Goal: Download file/media

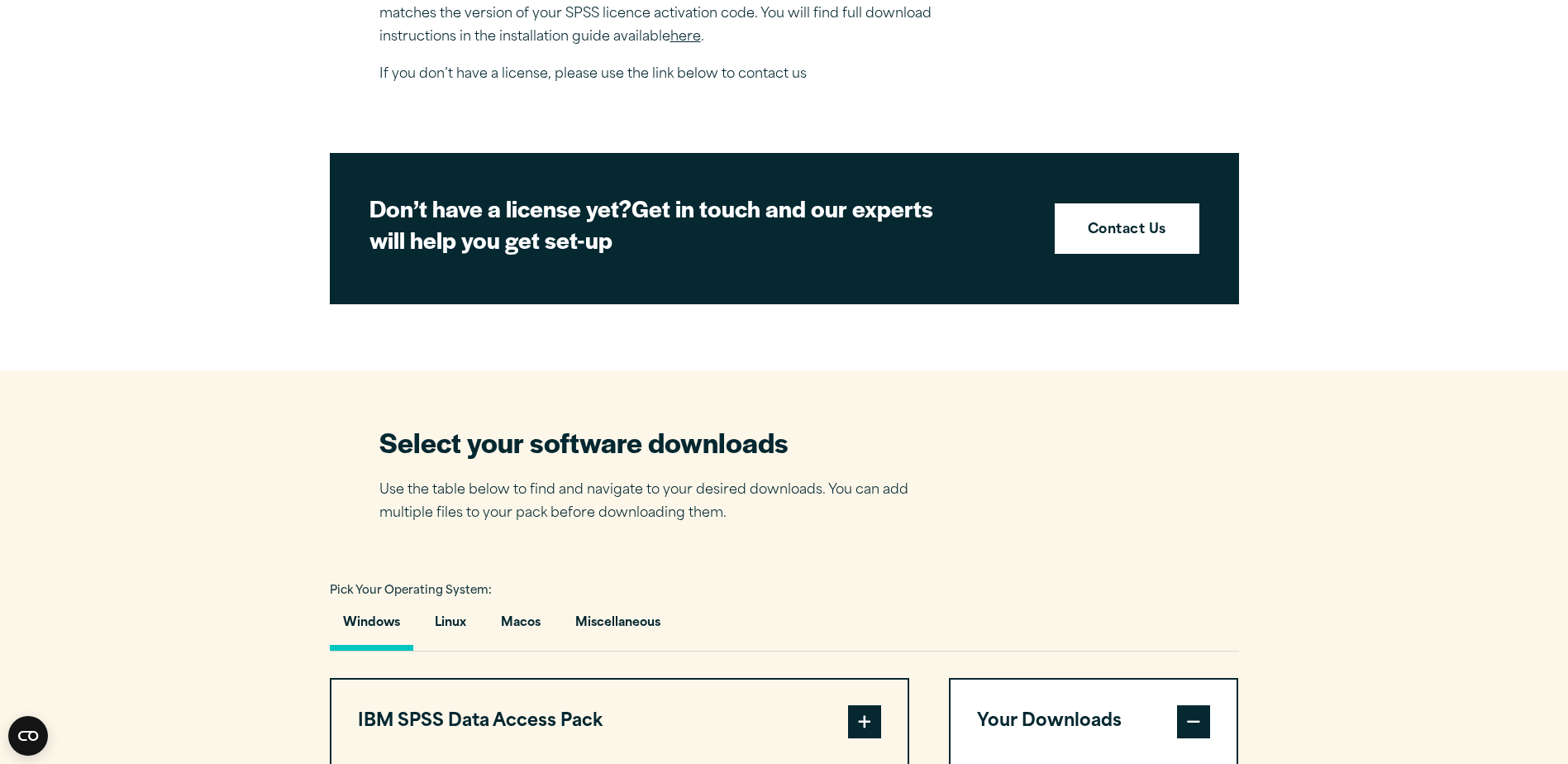
scroll to position [1157, 0]
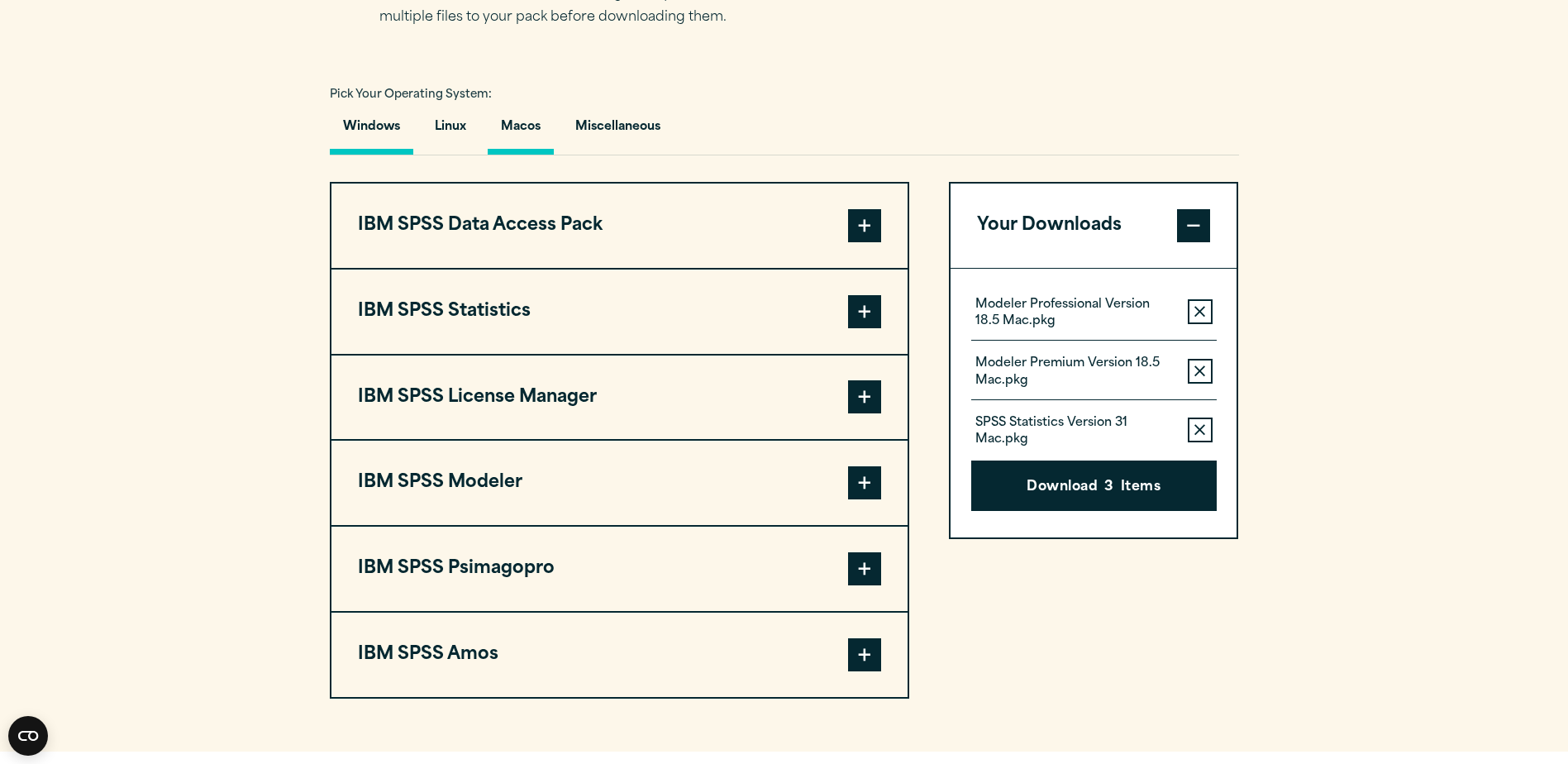
click at [512, 124] on button "Macos" at bounding box center [520, 131] width 66 height 47
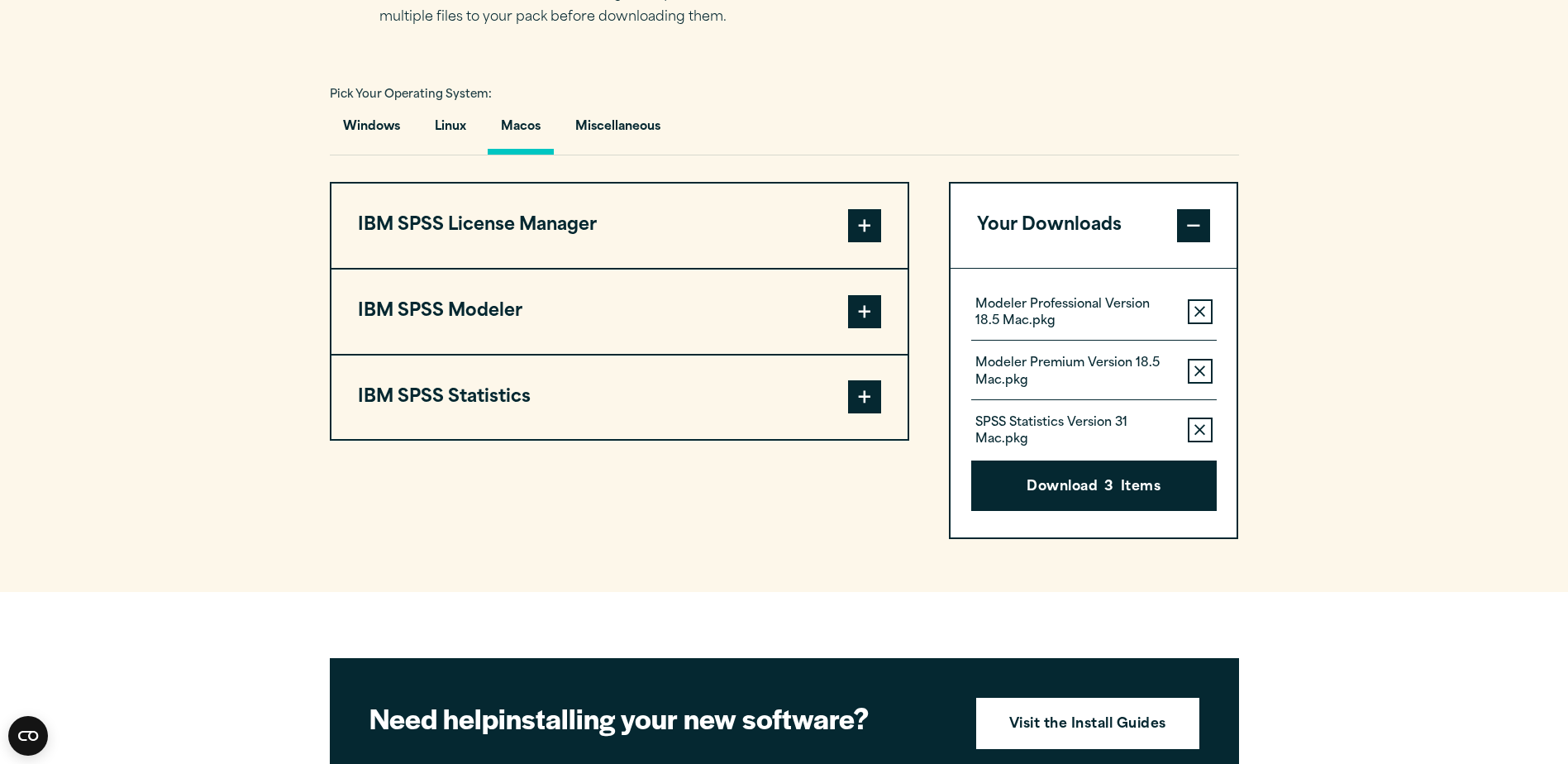
click at [877, 219] on span at bounding box center [865, 225] width 33 height 33
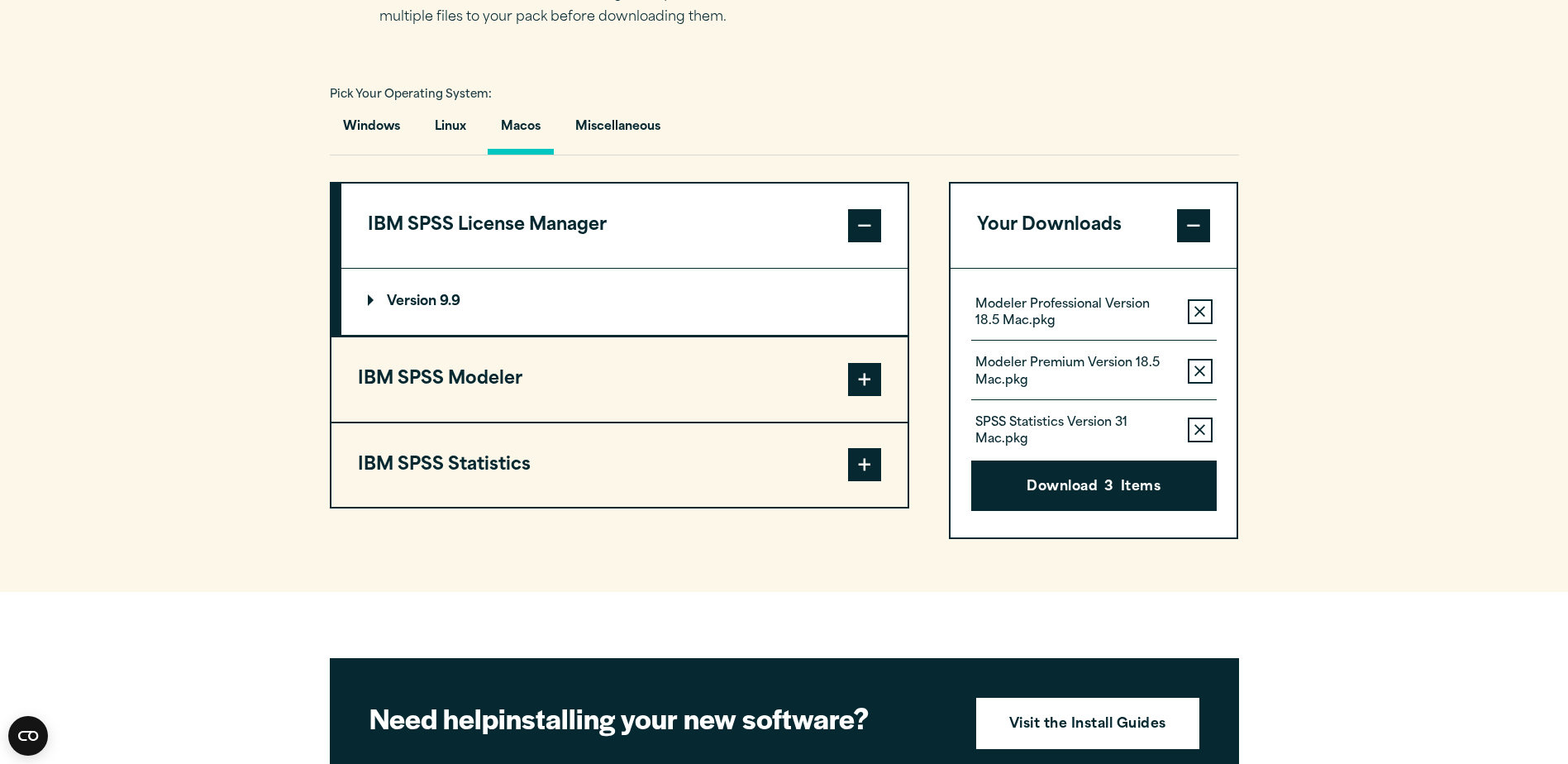
click at [877, 219] on span at bounding box center [865, 225] width 33 height 33
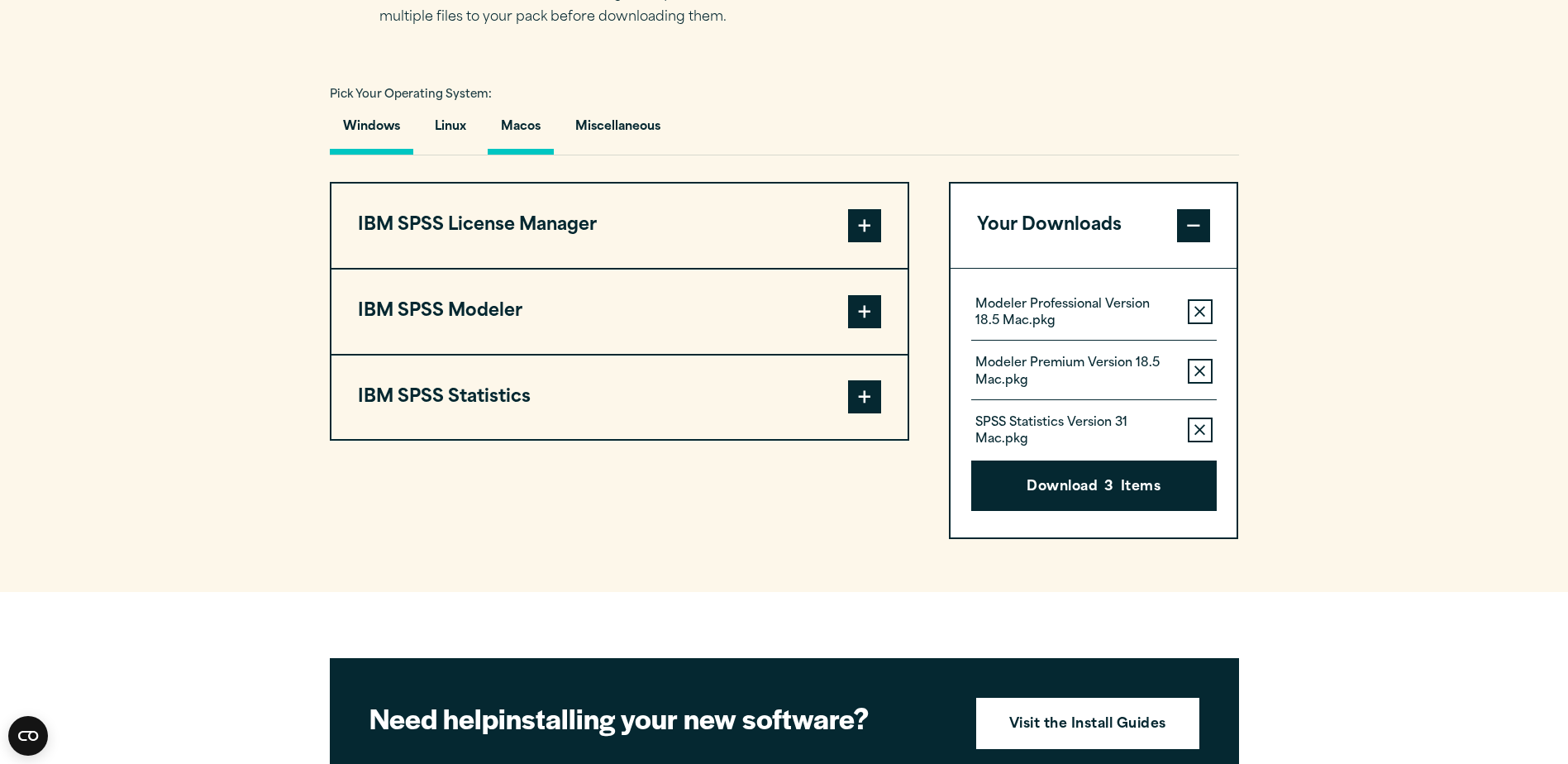
click at [381, 124] on button "Windows" at bounding box center [371, 131] width 83 height 47
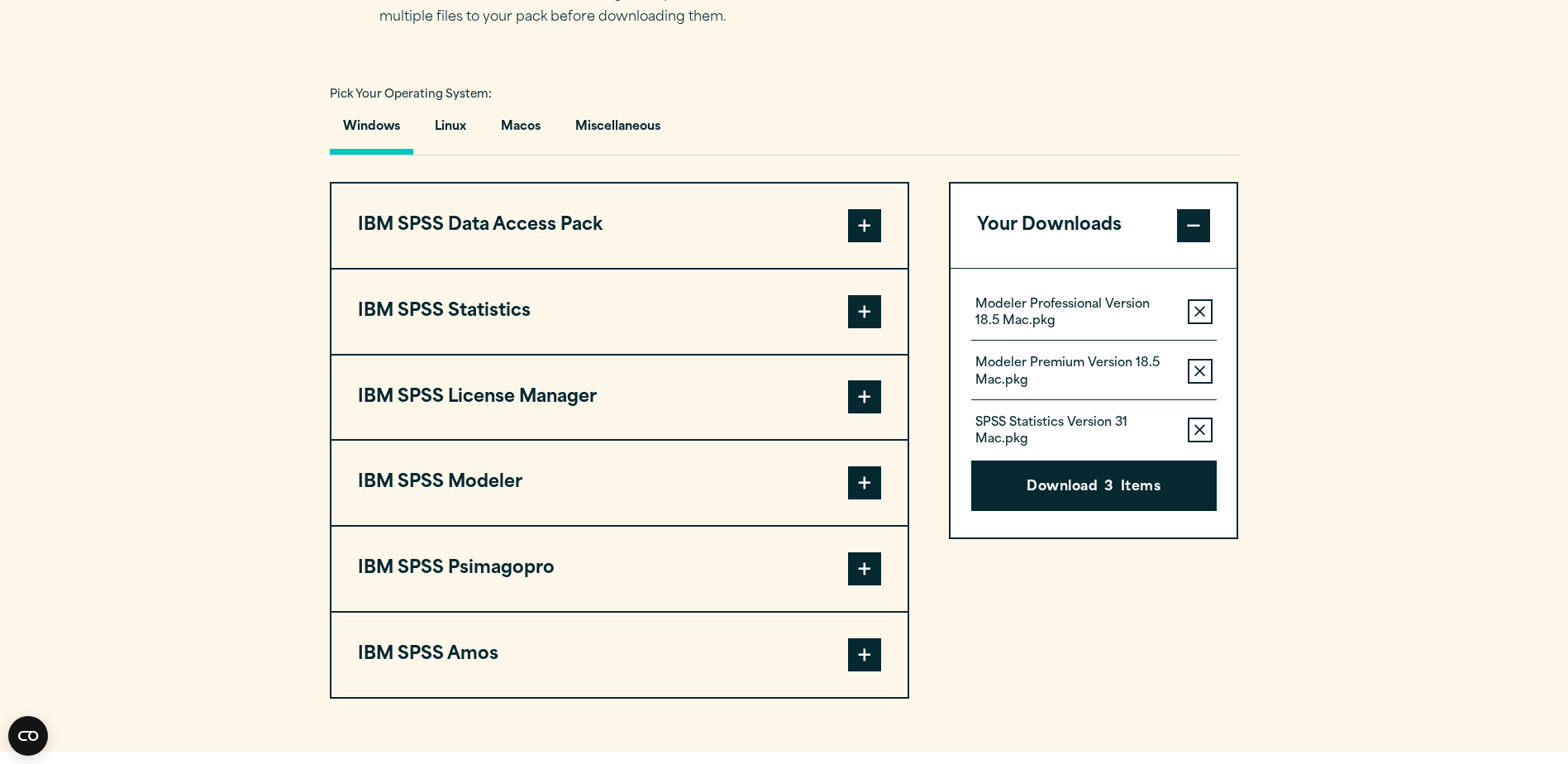
click at [381, 124] on button "Windows" at bounding box center [371, 131] width 83 height 47
click at [452, 125] on button "Linux" at bounding box center [450, 131] width 58 height 47
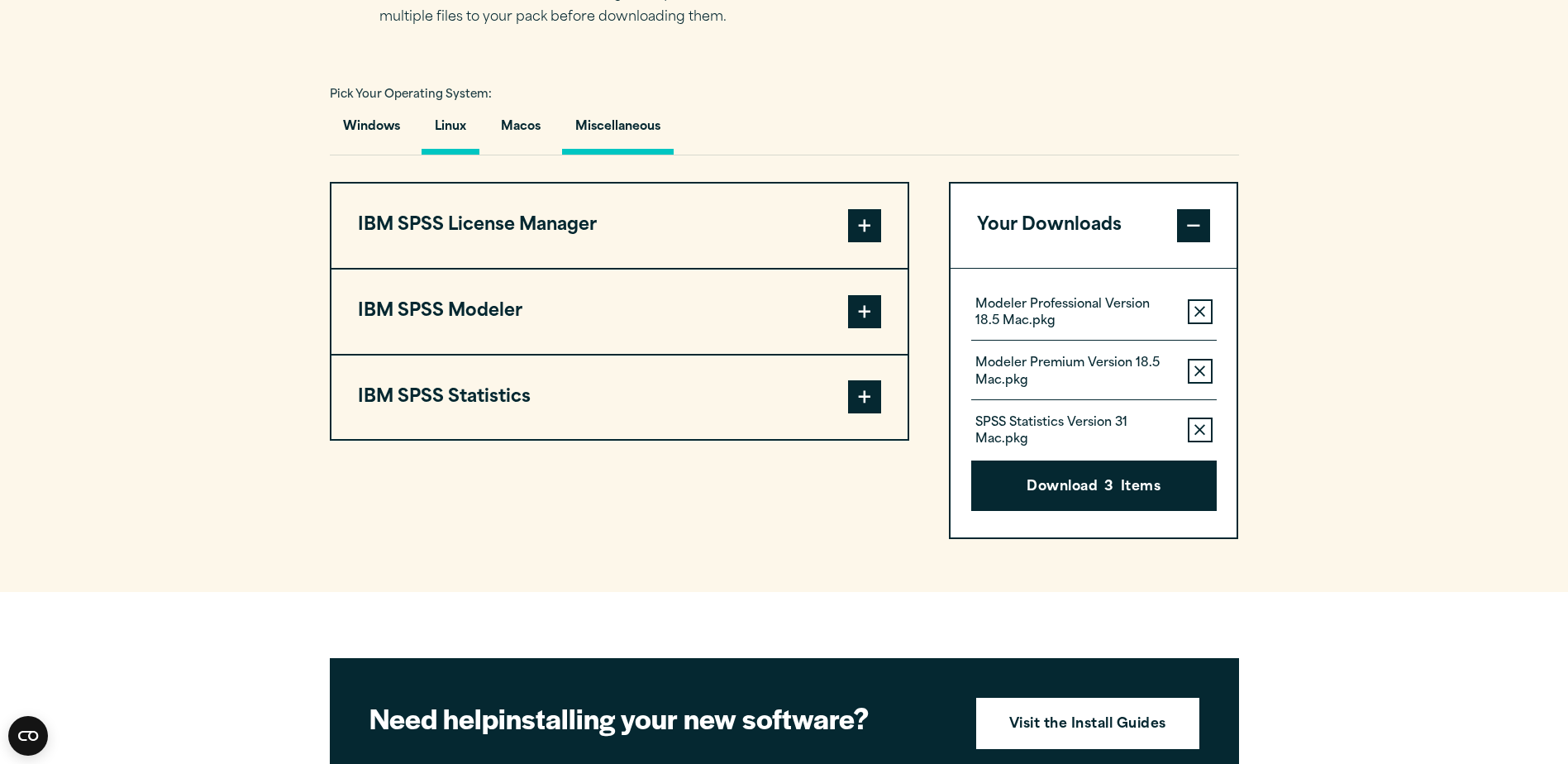
click at [612, 128] on button "Miscellaneous" at bounding box center [618, 131] width 111 height 47
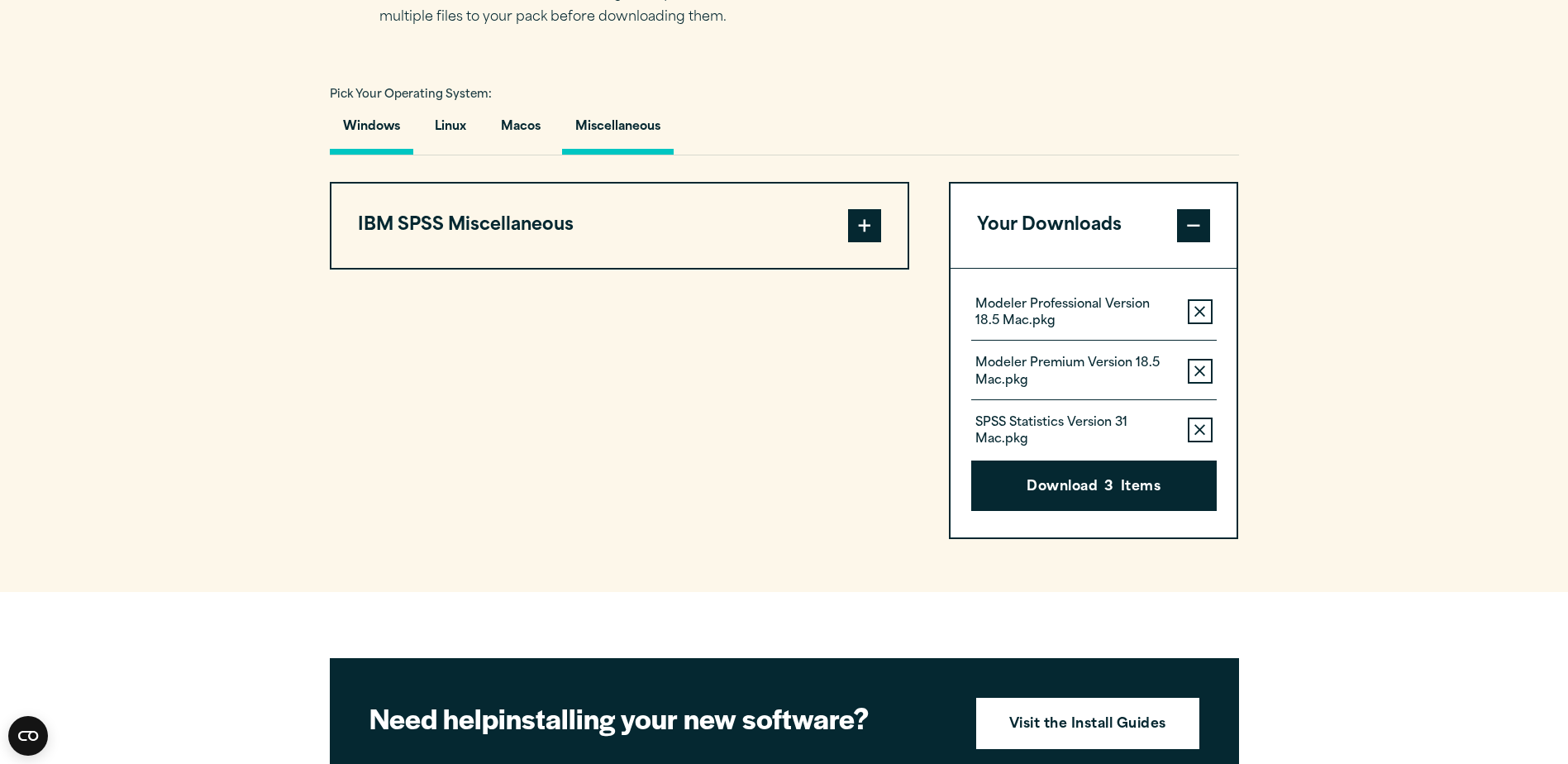
click at [353, 119] on button "Windows" at bounding box center [371, 131] width 83 height 47
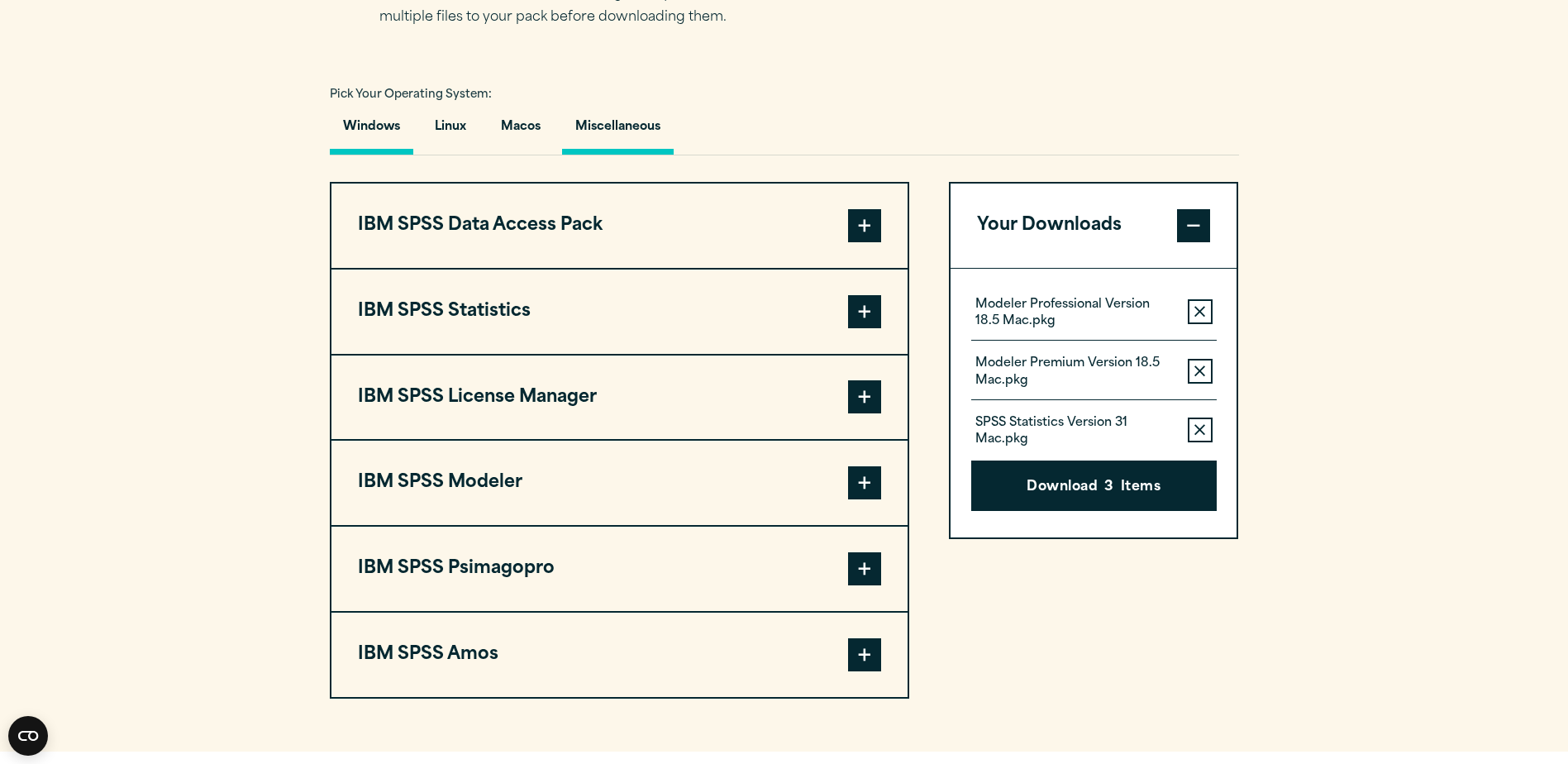
click at [626, 133] on button "Miscellaneous" at bounding box center [618, 131] width 111 height 47
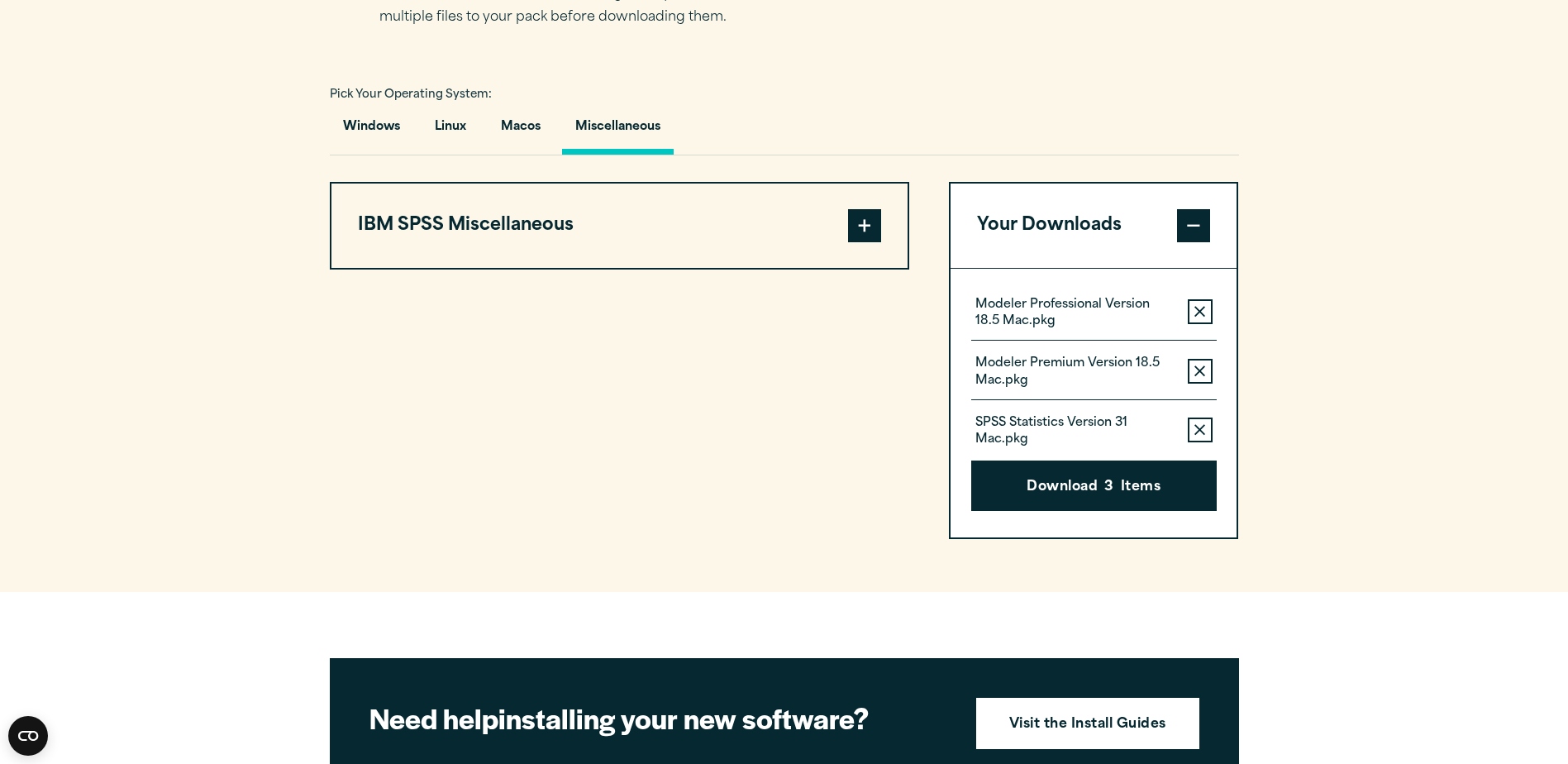
click at [873, 229] on span at bounding box center [865, 225] width 33 height 33
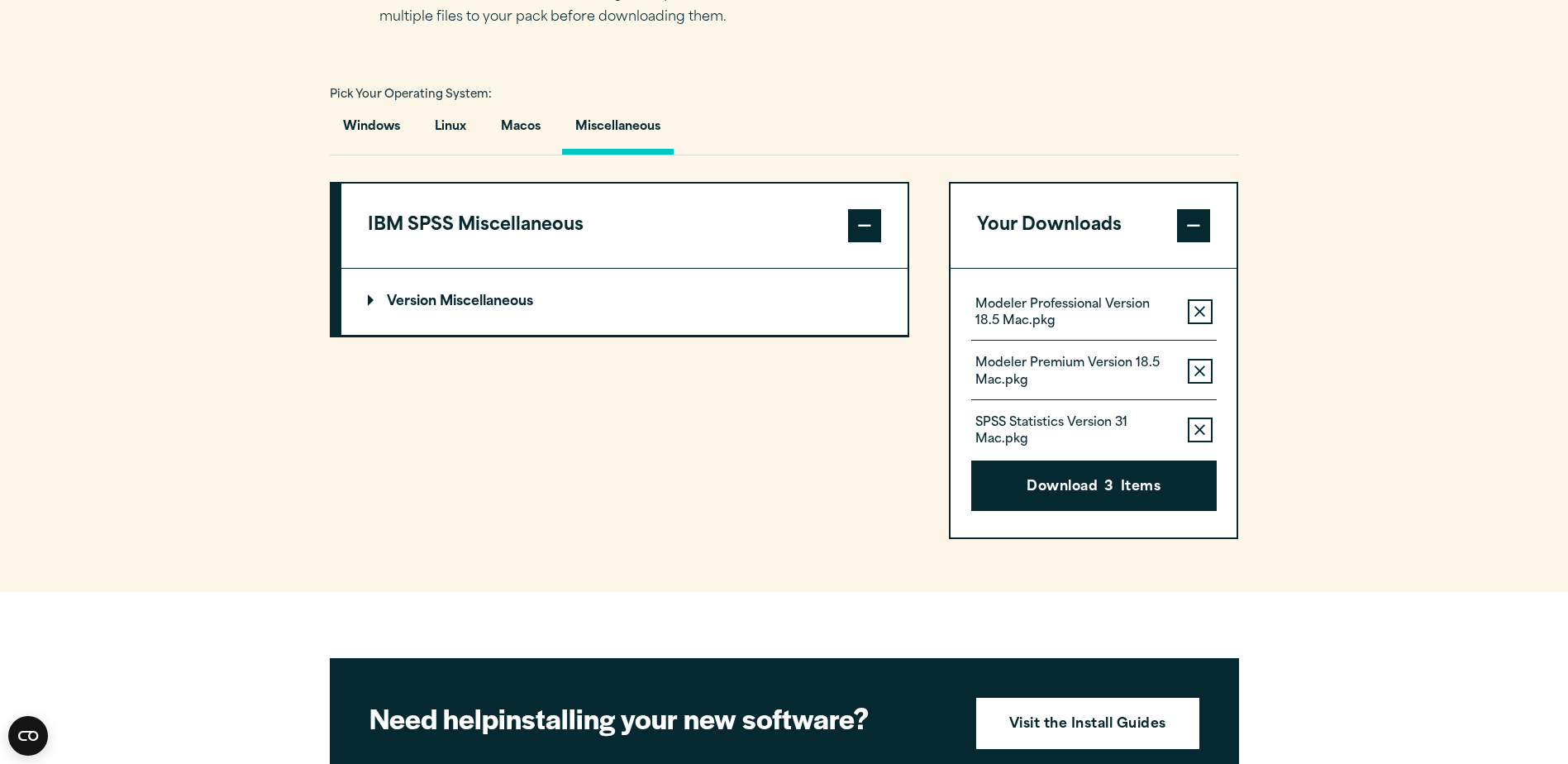
click at [369, 295] on p "Version Miscellaneous" at bounding box center [450, 301] width 165 height 13
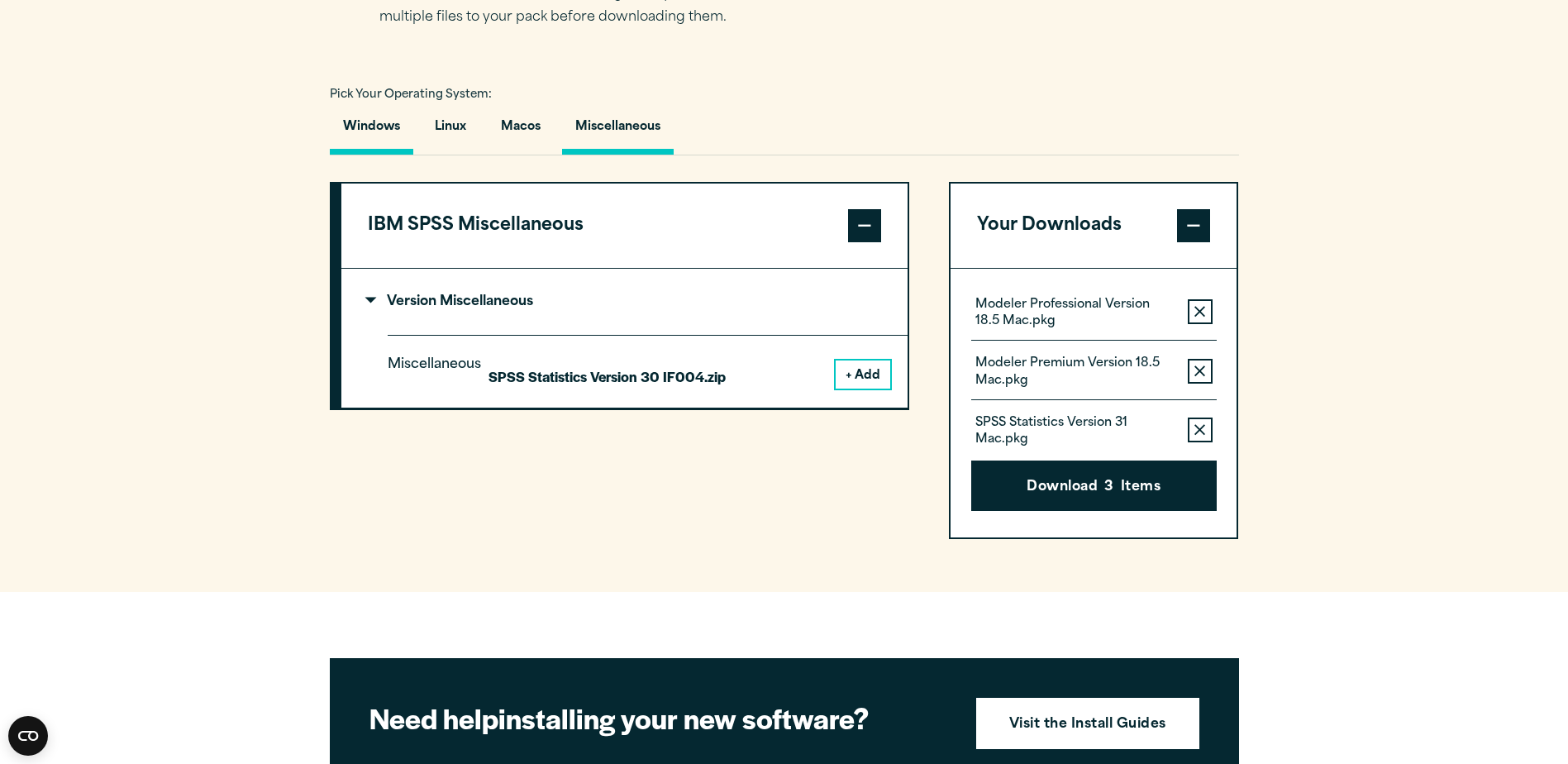
click at [370, 131] on button "Windows" at bounding box center [371, 131] width 83 height 47
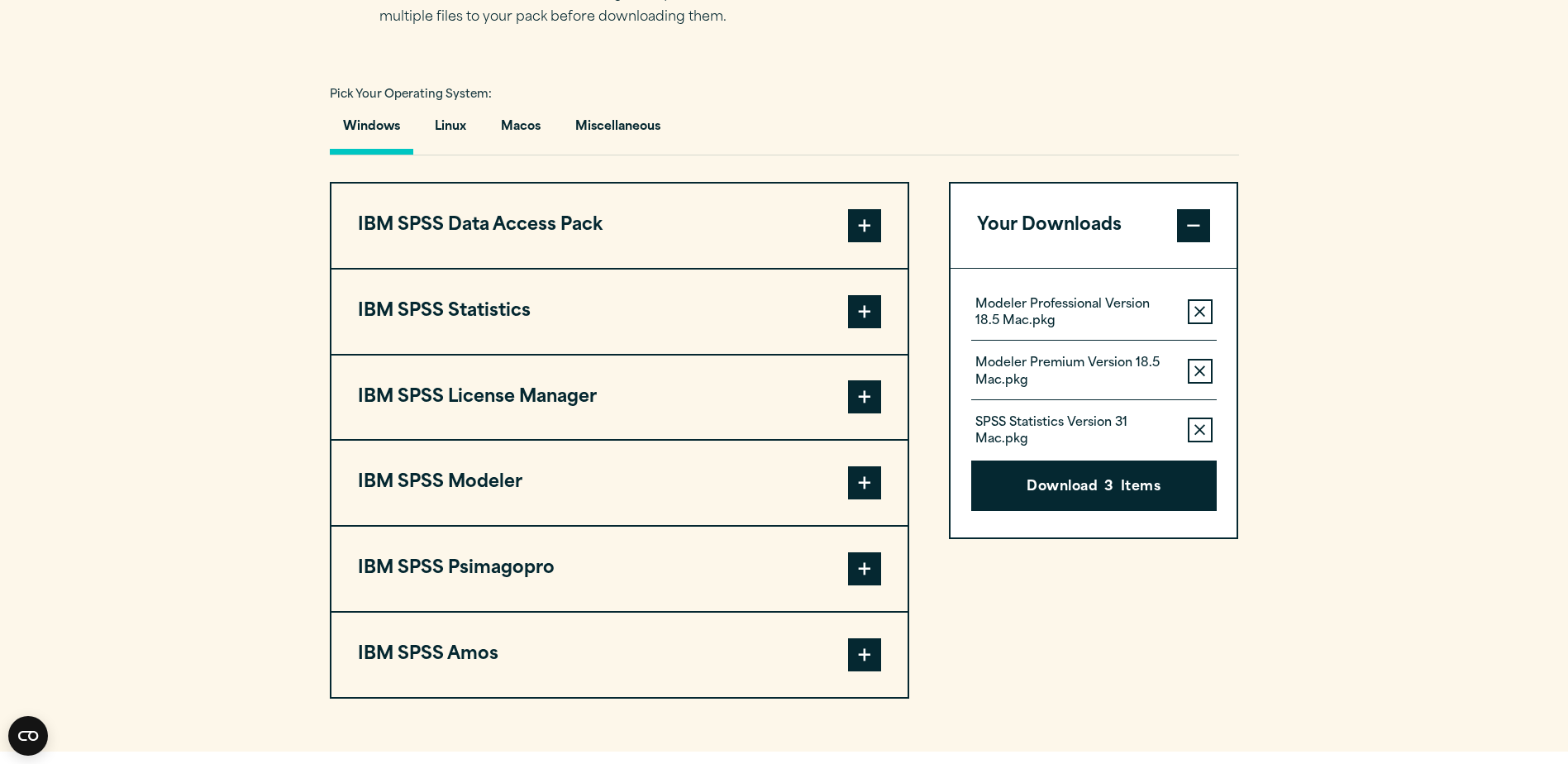
scroll to position [826, 0]
